Goal: Task Accomplishment & Management: Manage account settings

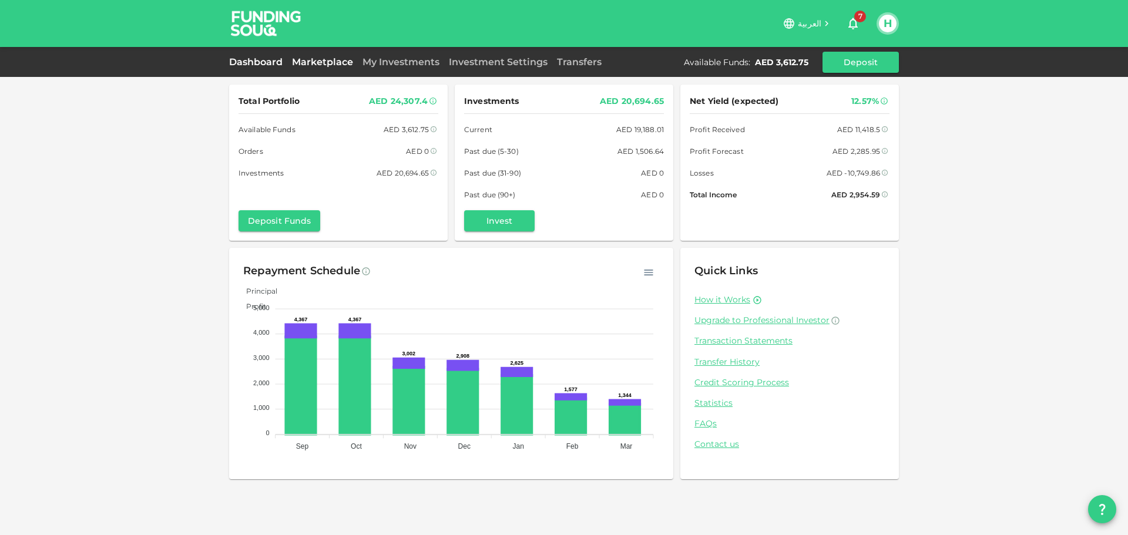
click at [322, 68] on div "Marketplace" at bounding box center [322, 62] width 70 height 14
click at [321, 64] on link "Marketplace" at bounding box center [322, 61] width 70 height 11
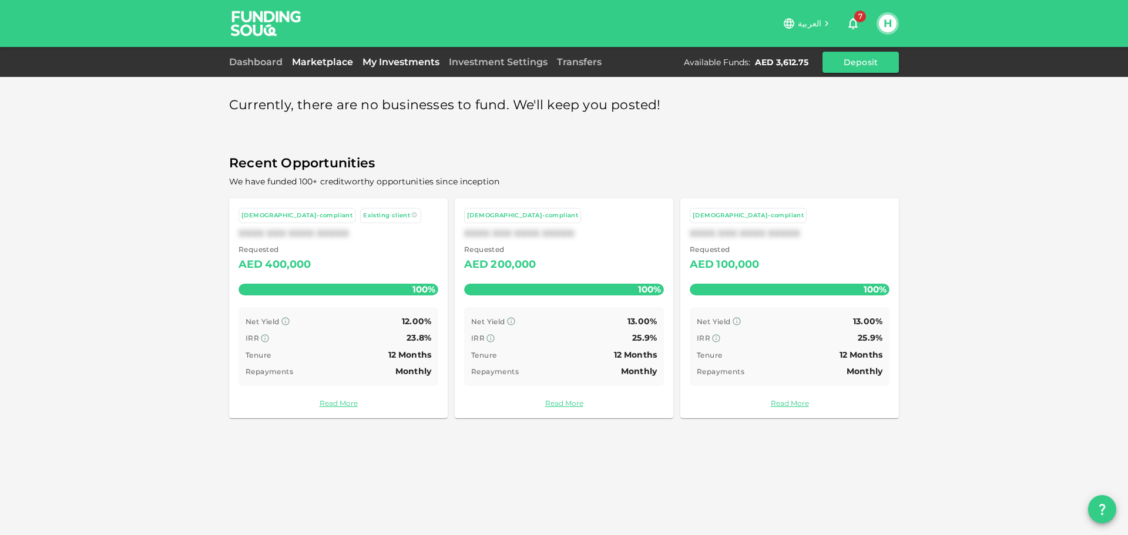
click at [392, 61] on link "My Investments" at bounding box center [401, 61] width 86 height 11
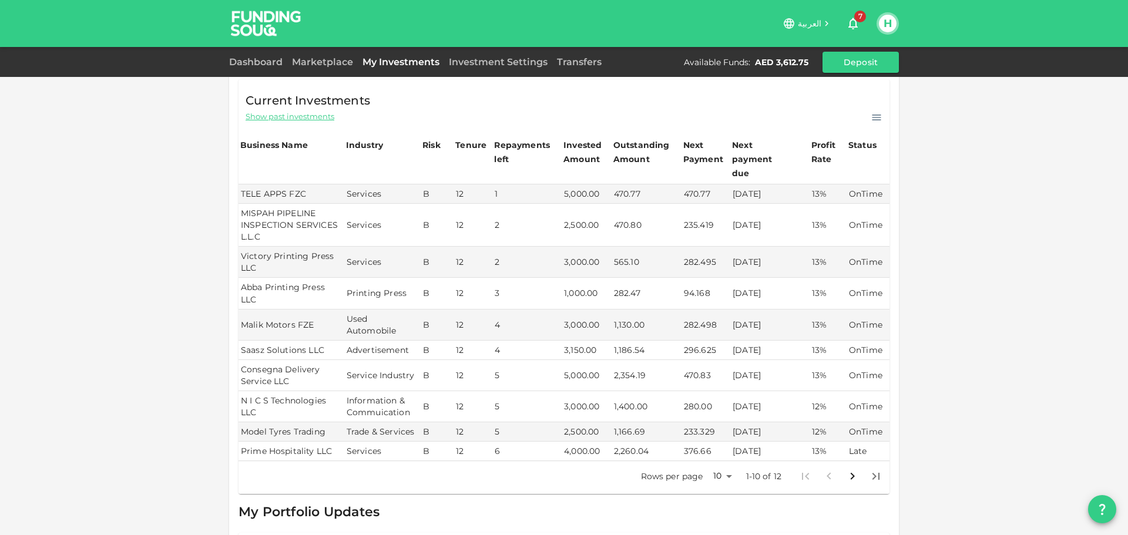
scroll to position [176, 0]
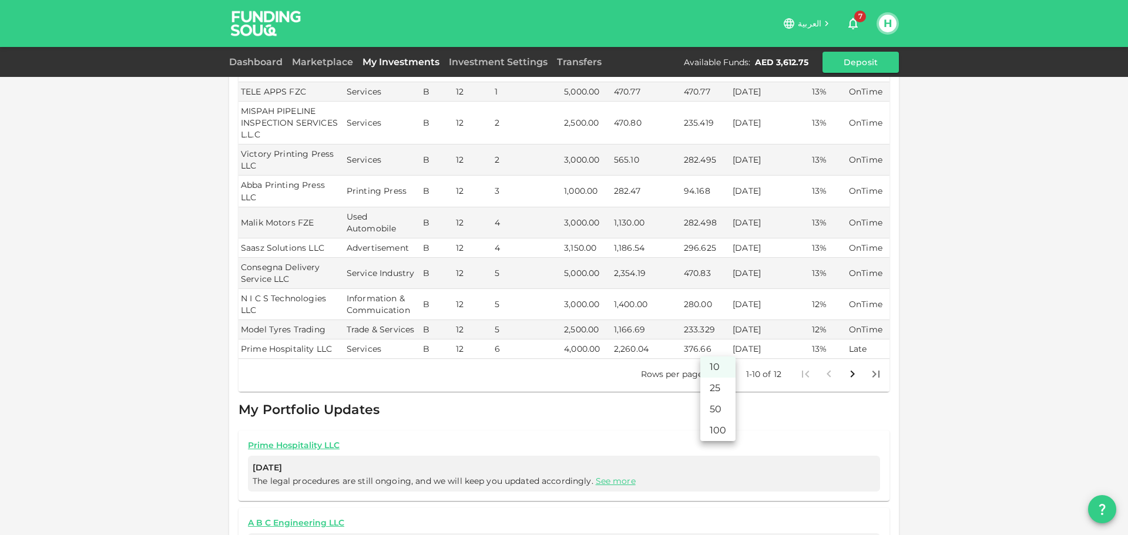
click at [724, 351] on body "العربية 7 H Dashboard Marketplace My Investments Investment Settings Transfers …" at bounding box center [564, 267] width 1128 height 535
click at [719, 390] on li "25" at bounding box center [717, 388] width 35 height 21
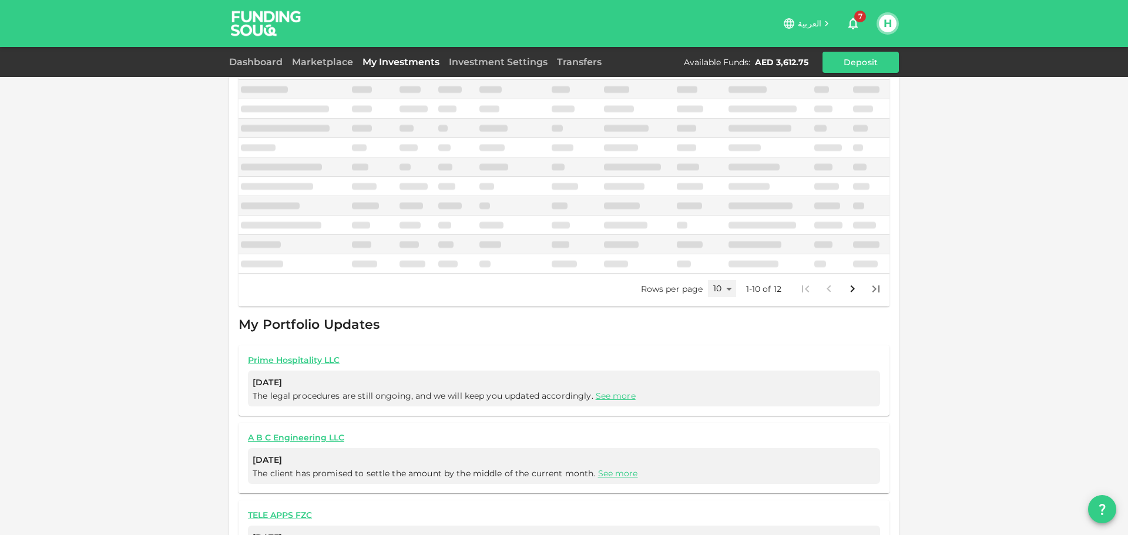
type input "25"
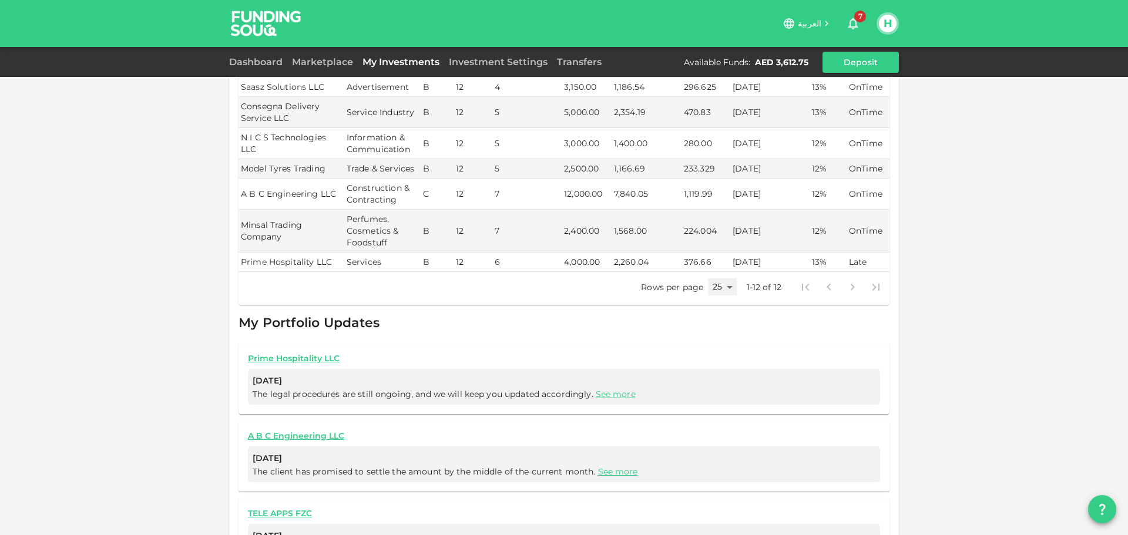
scroll to position [352, 0]
